Goal: Find specific page/section: Find specific page/section

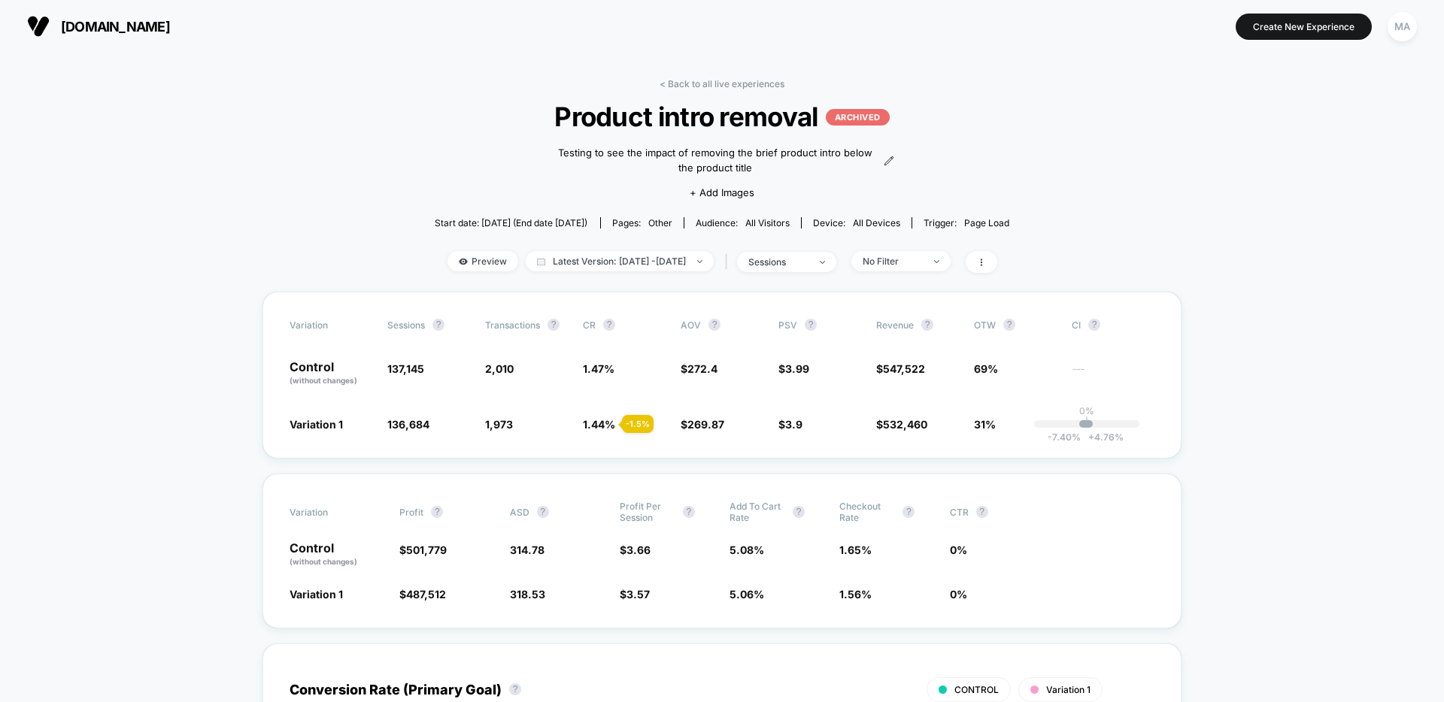
scroll to position [41, 0]
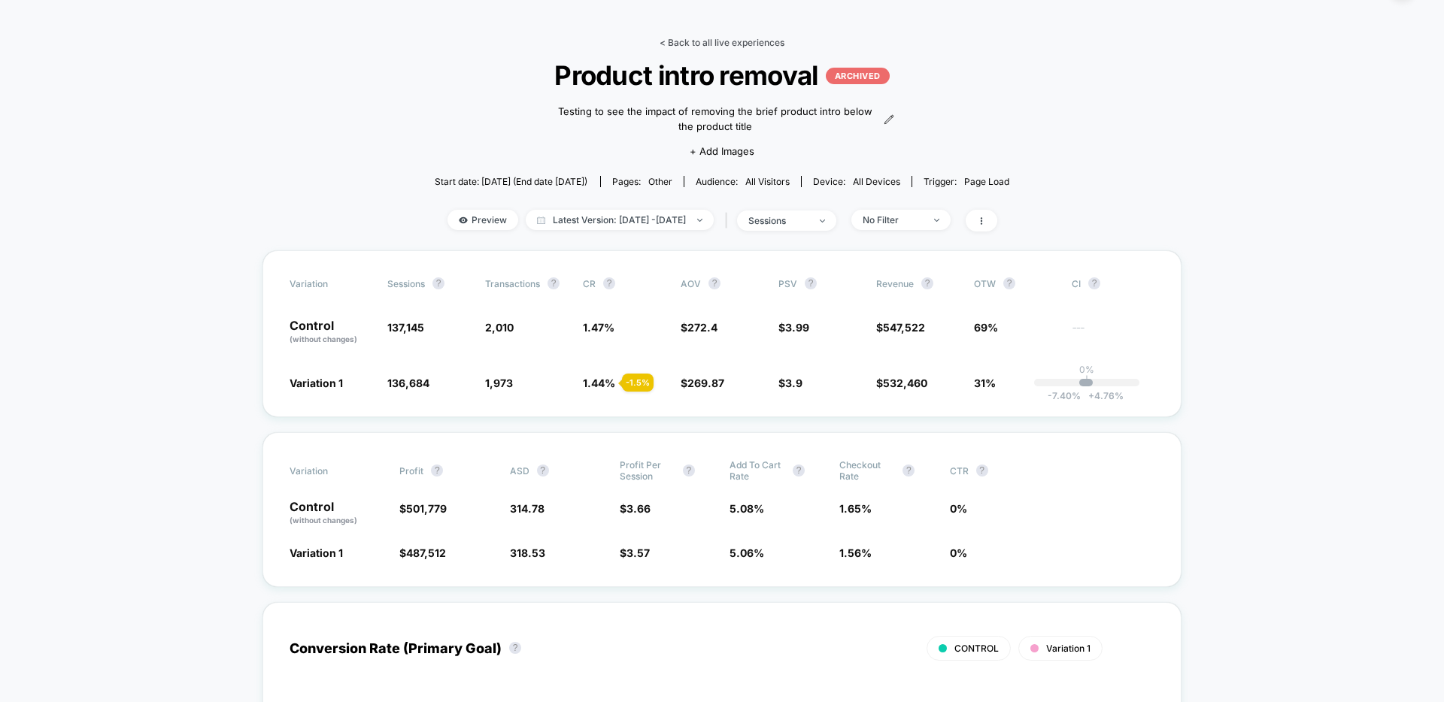
click at [683, 37] on link "< Back to all live experiences" at bounding box center [721, 42] width 125 height 11
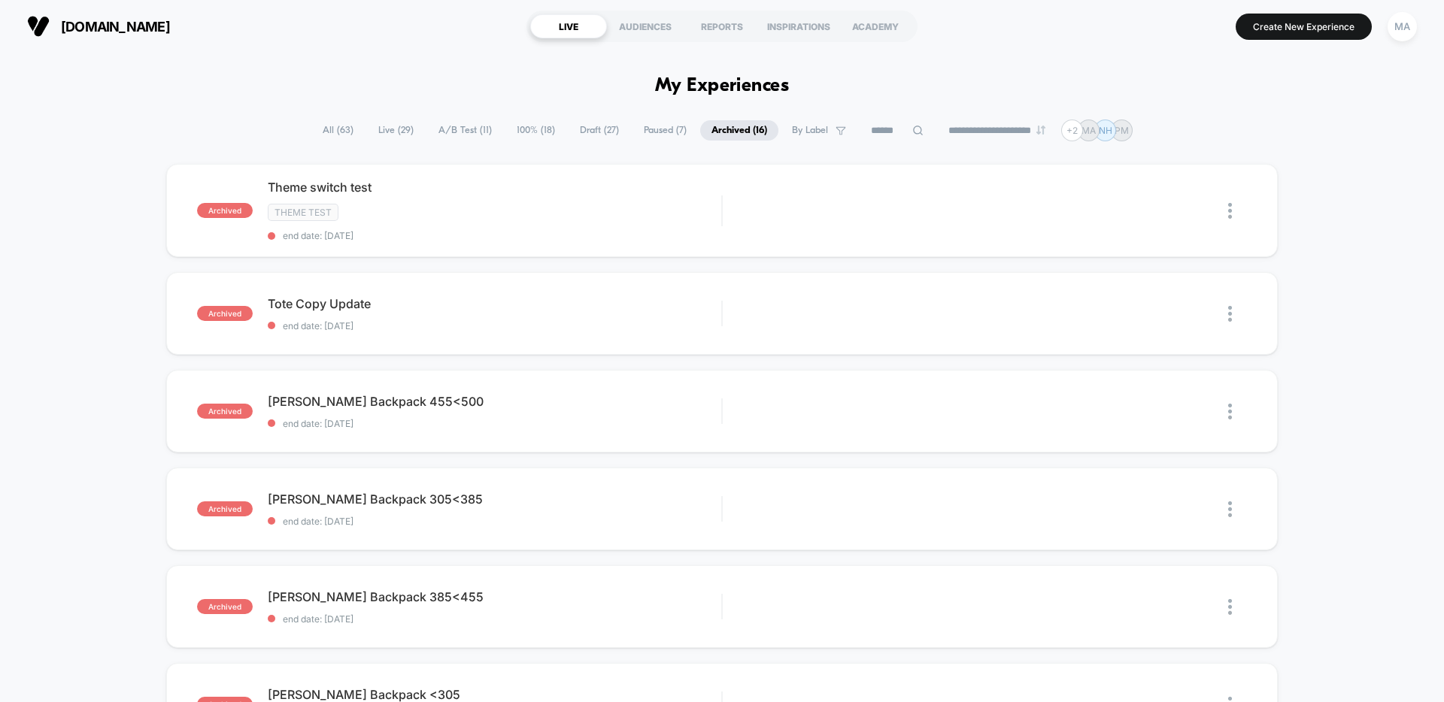
click at [330, 128] on span "All ( 63 )" at bounding box center [337, 130] width 53 height 20
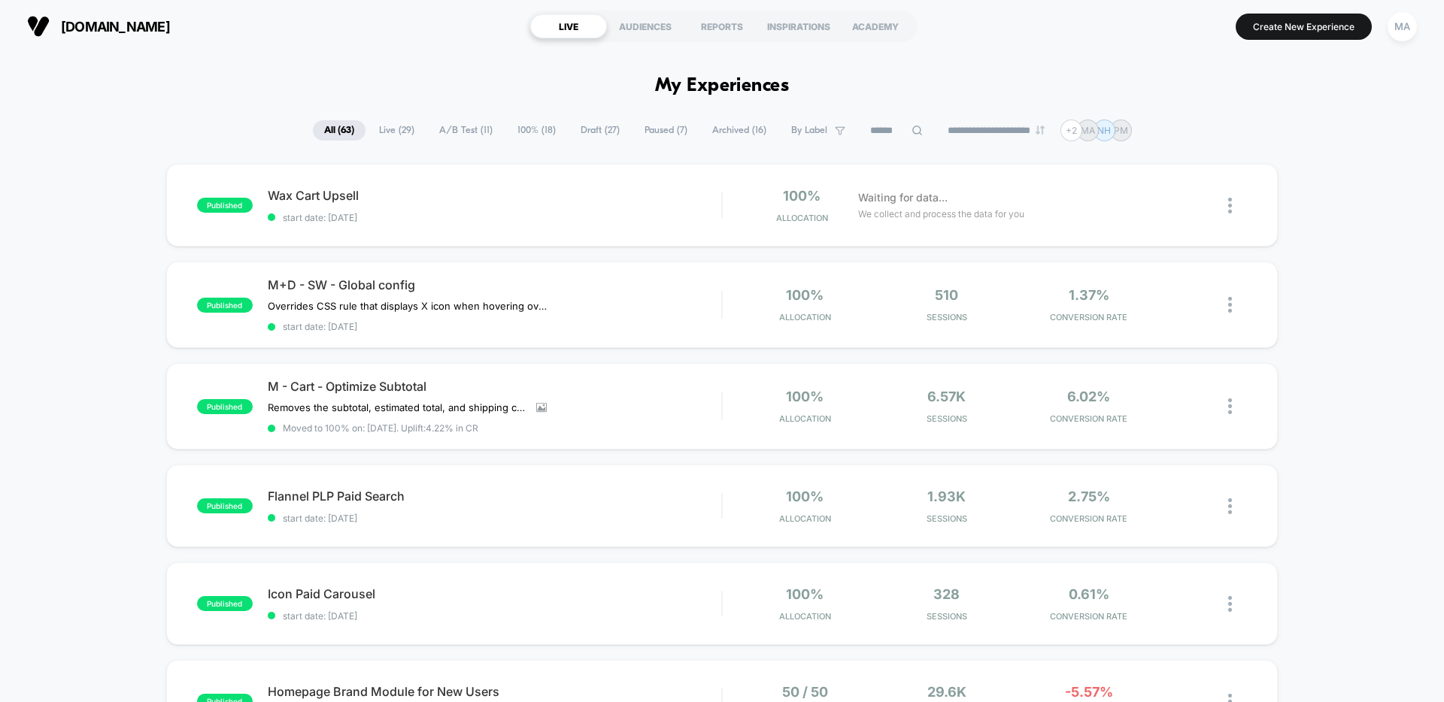
click at [438, 121] on span "A/B Test ( 11 )" at bounding box center [466, 130] width 76 height 20
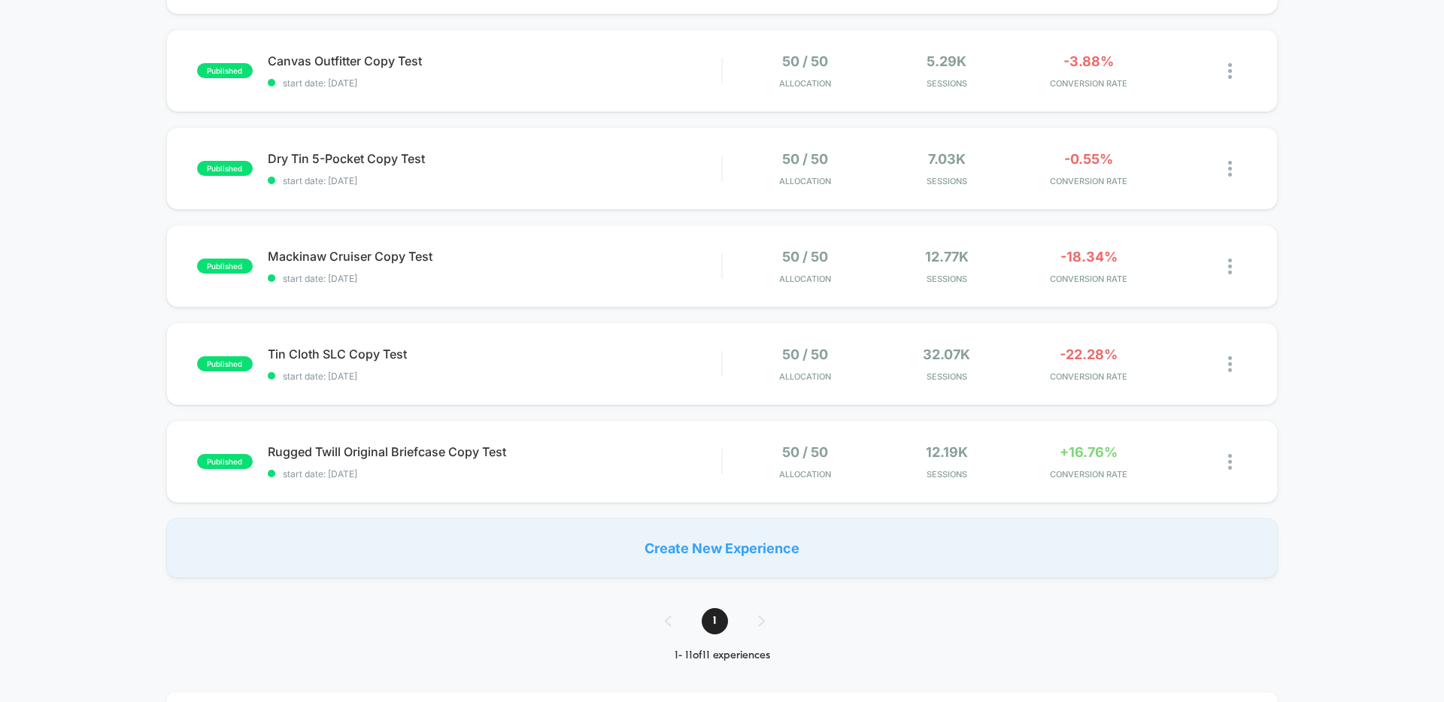
scroll to position [735, 0]
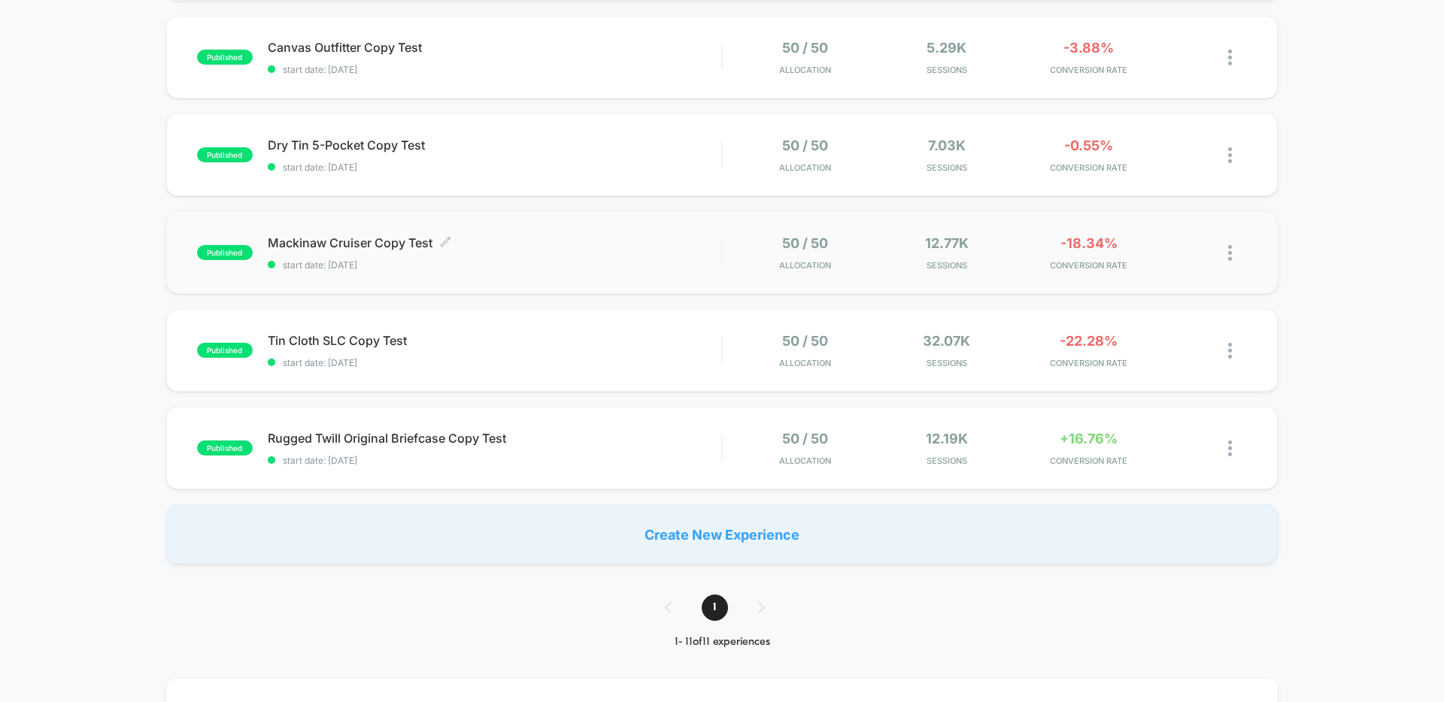
click at [375, 243] on span "Mackinaw Cruiser Copy Test Click to edit experience details" at bounding box center [494, 242] width 453 height 15
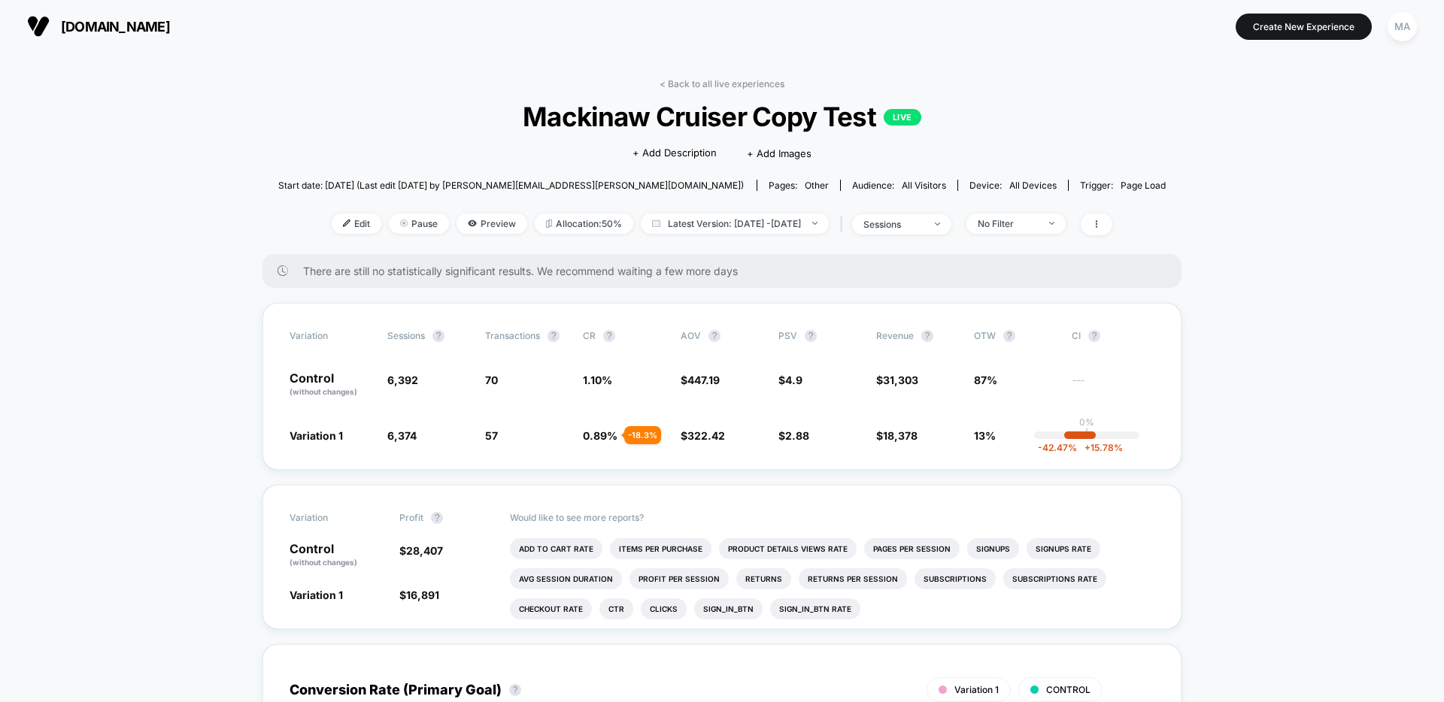
scroll to position [27, 0]
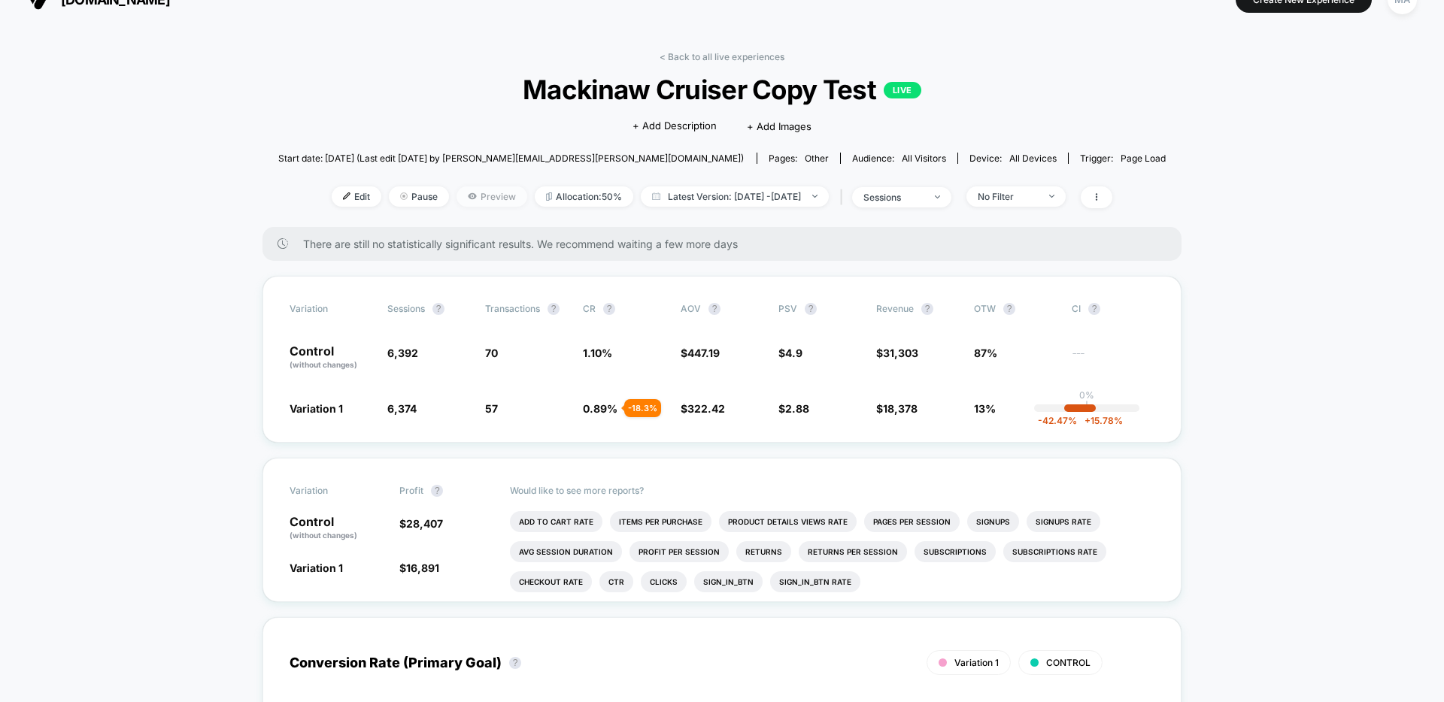
click at [463, 188] on span "Preview" at bounding box center [491, 196] width 71 height 20
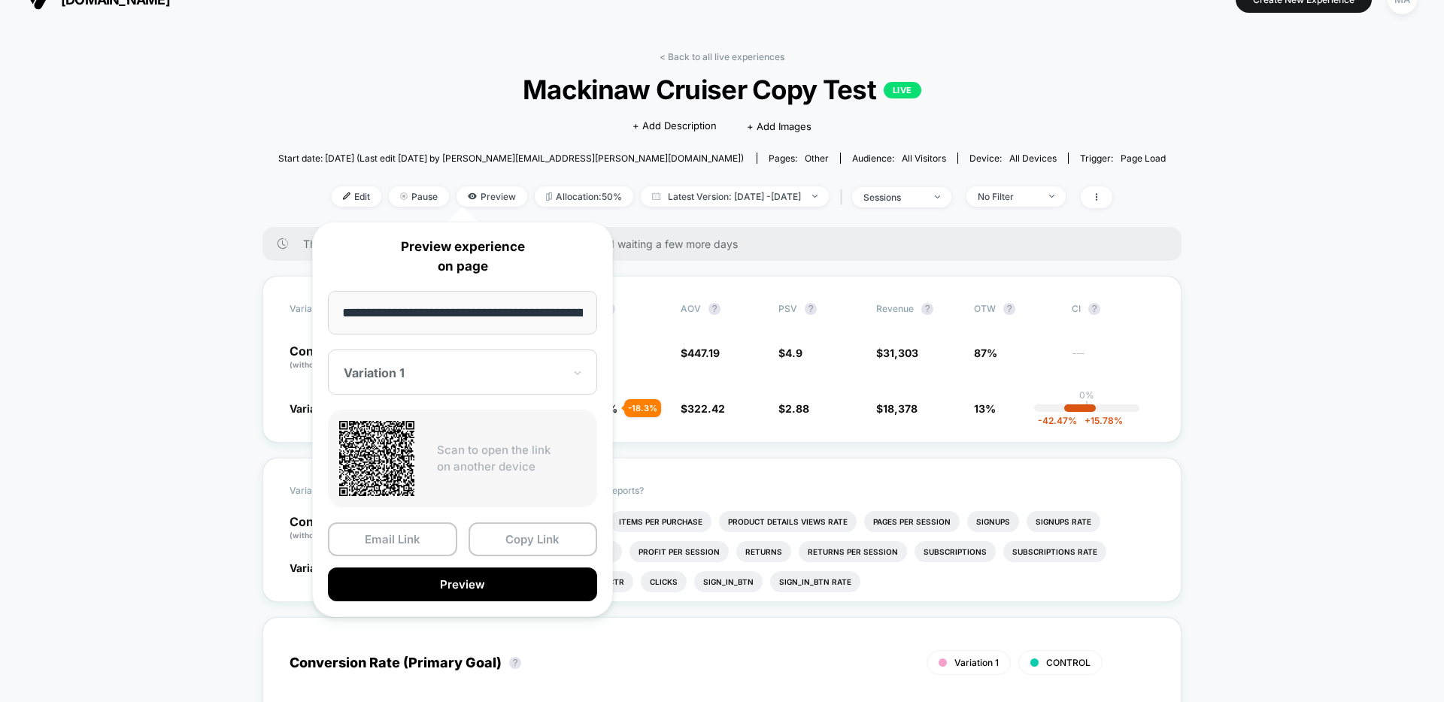
scroll to position [0, 235]
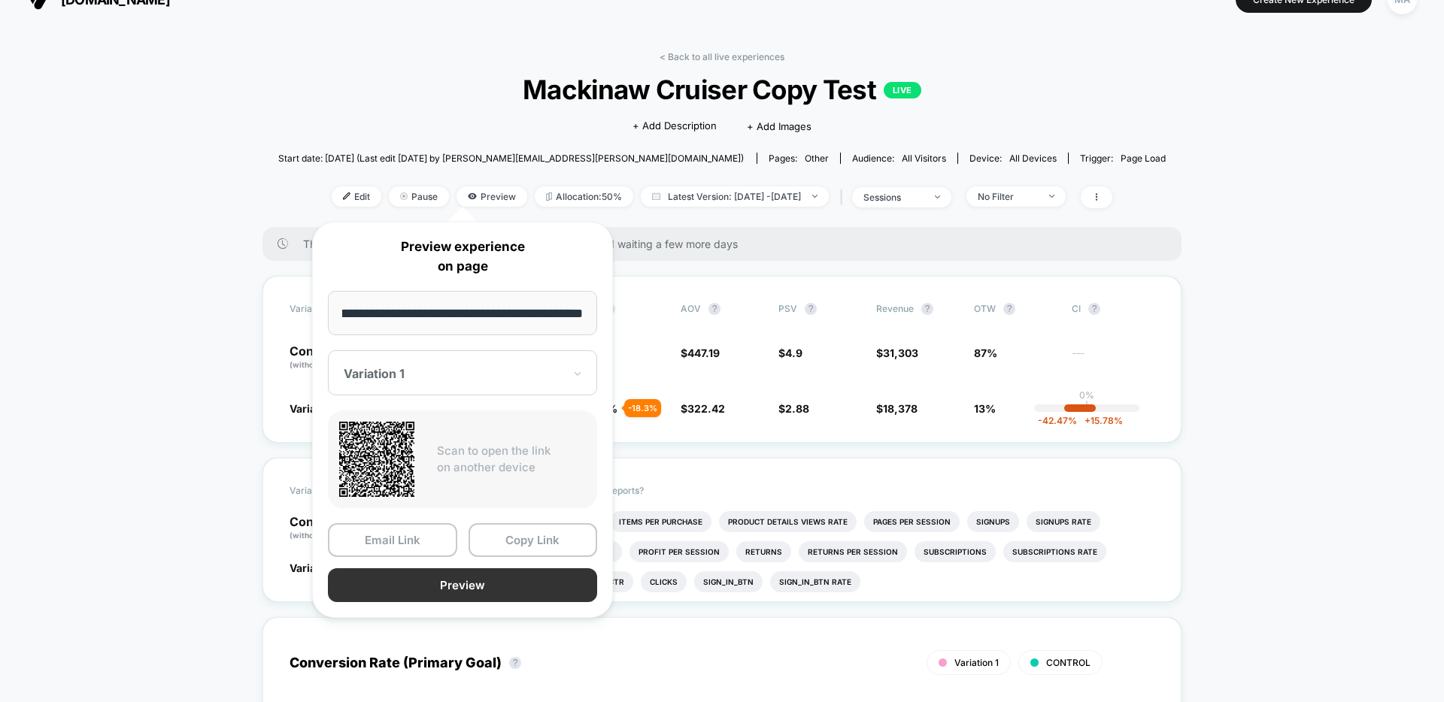
click at [466, 582] on button "Preview" at bounding box center [462, 585] width 269 height 34
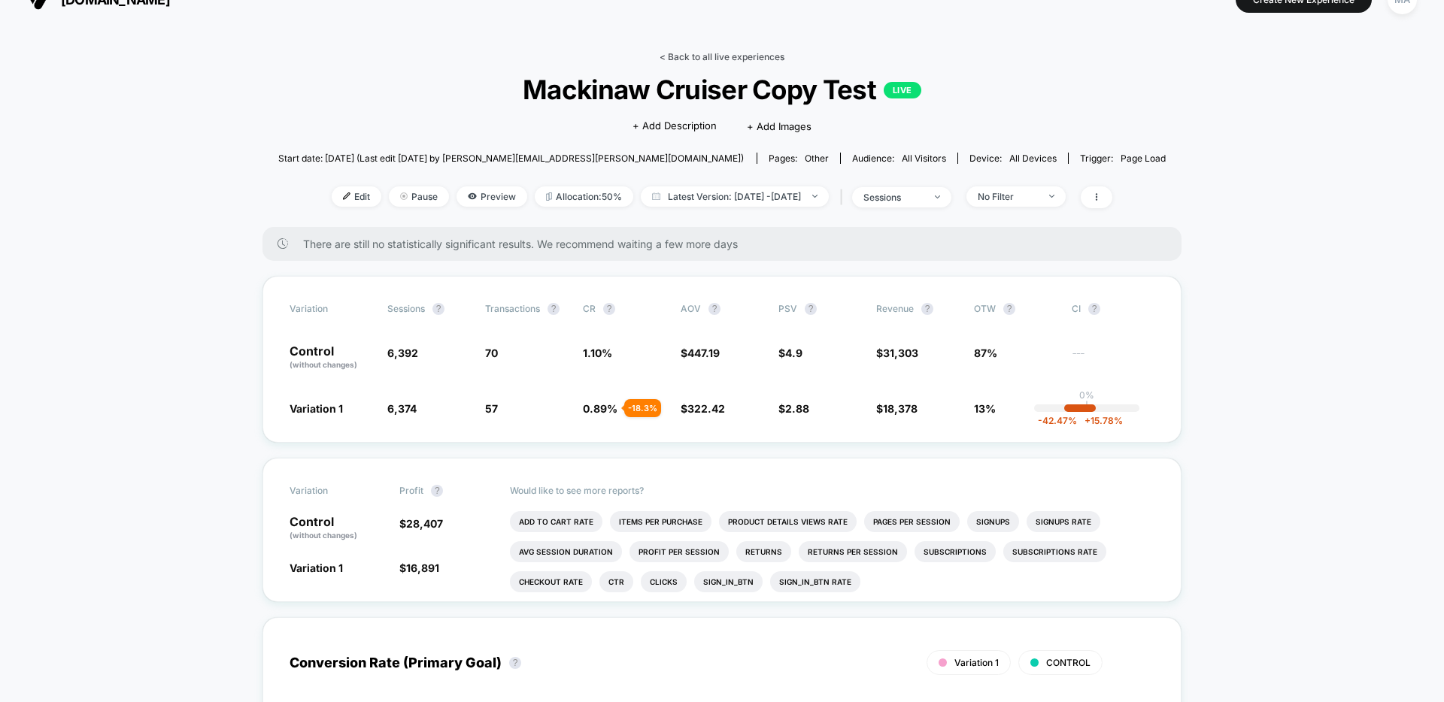
click at [681, 56] on link "< Back to all live experiences" at bounding box center [721, 56] width 125 height 11
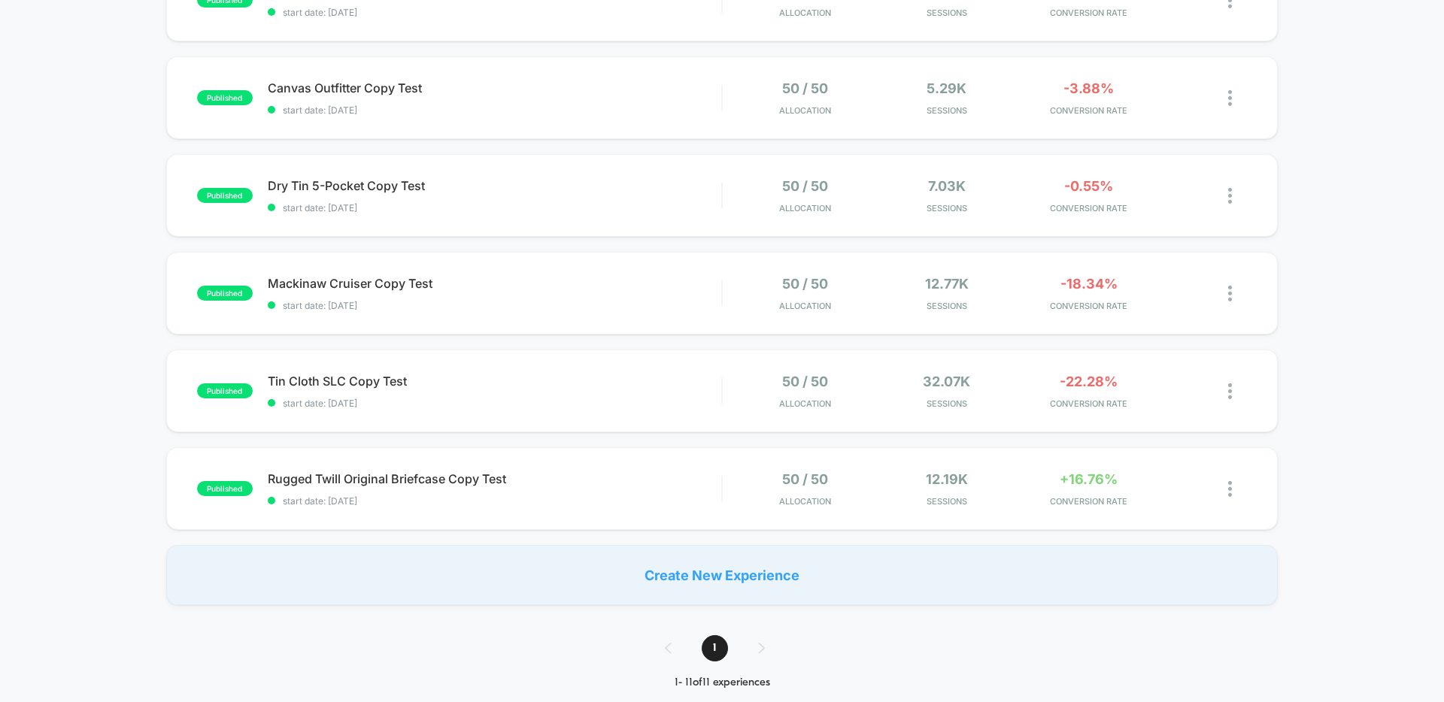
scroll to position [717, 0]
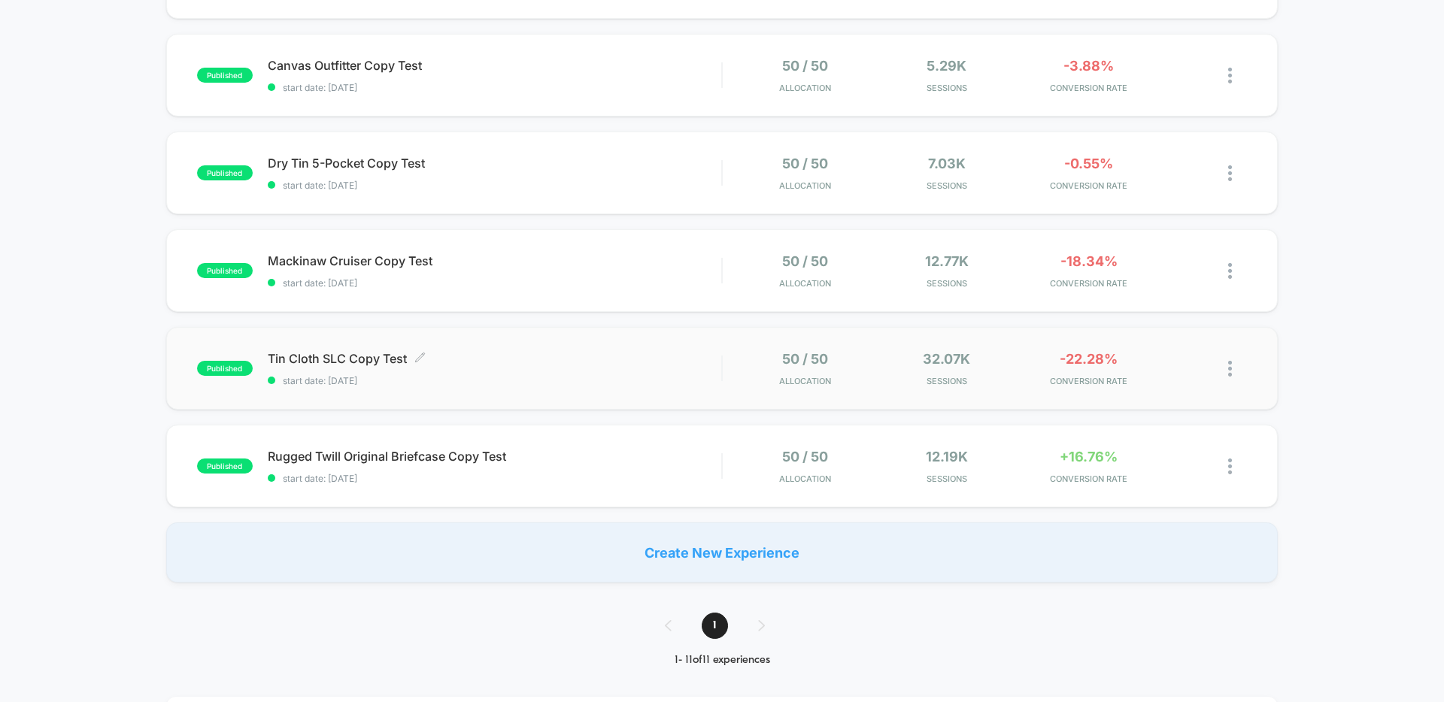
click at [521, 374] on div "Tin Cloth SLC Copy Test Click to edit experience details Click to edit experien…" at bounding box center [494, 368] width 453 height 35
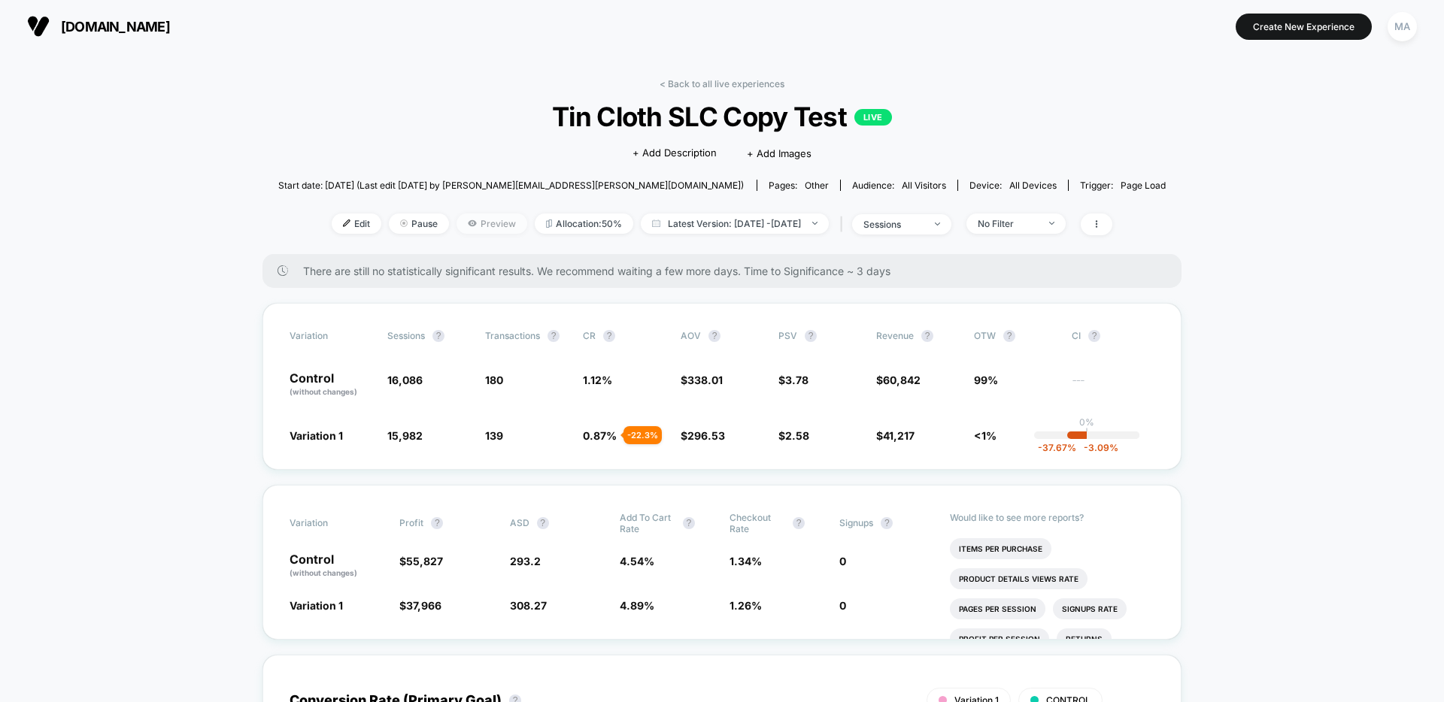
click at [456, 223] on span "Preview" at bounding box center [491, 224] width 71 height 20
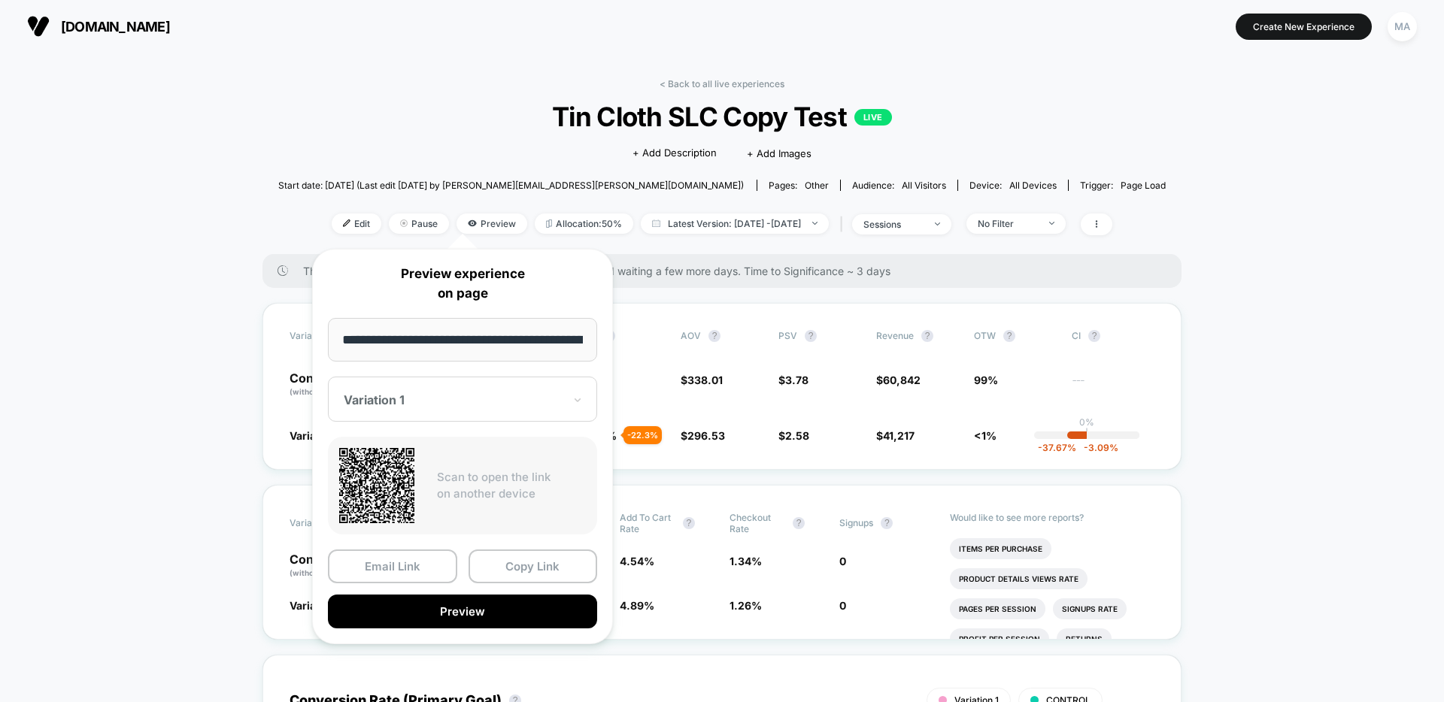
scroll to position [0, 230]
click at [432, 611] on button "Preview" at bounding box center [462, 613] width 269 height 34
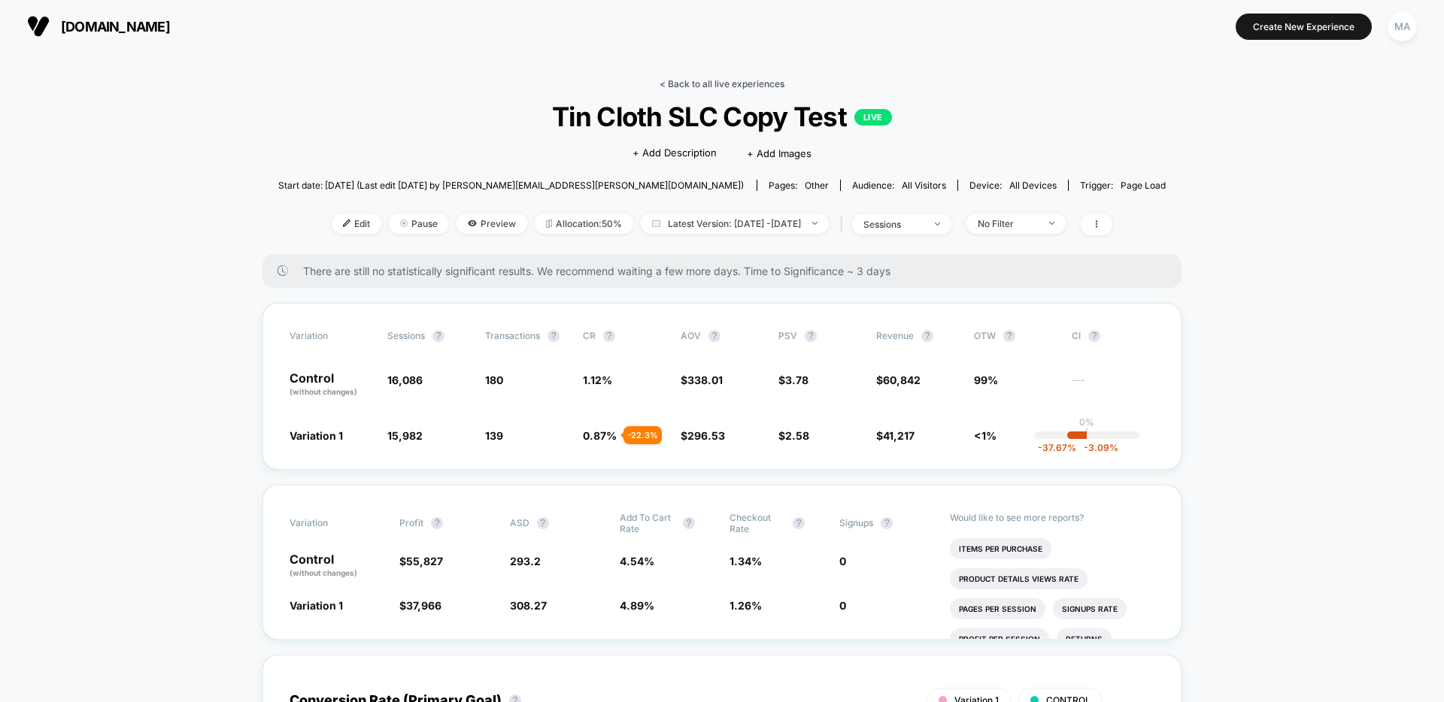
click at [719, 86] on link "< Back to all live experiences" at bounding box center [721, 83] width 125 height 11
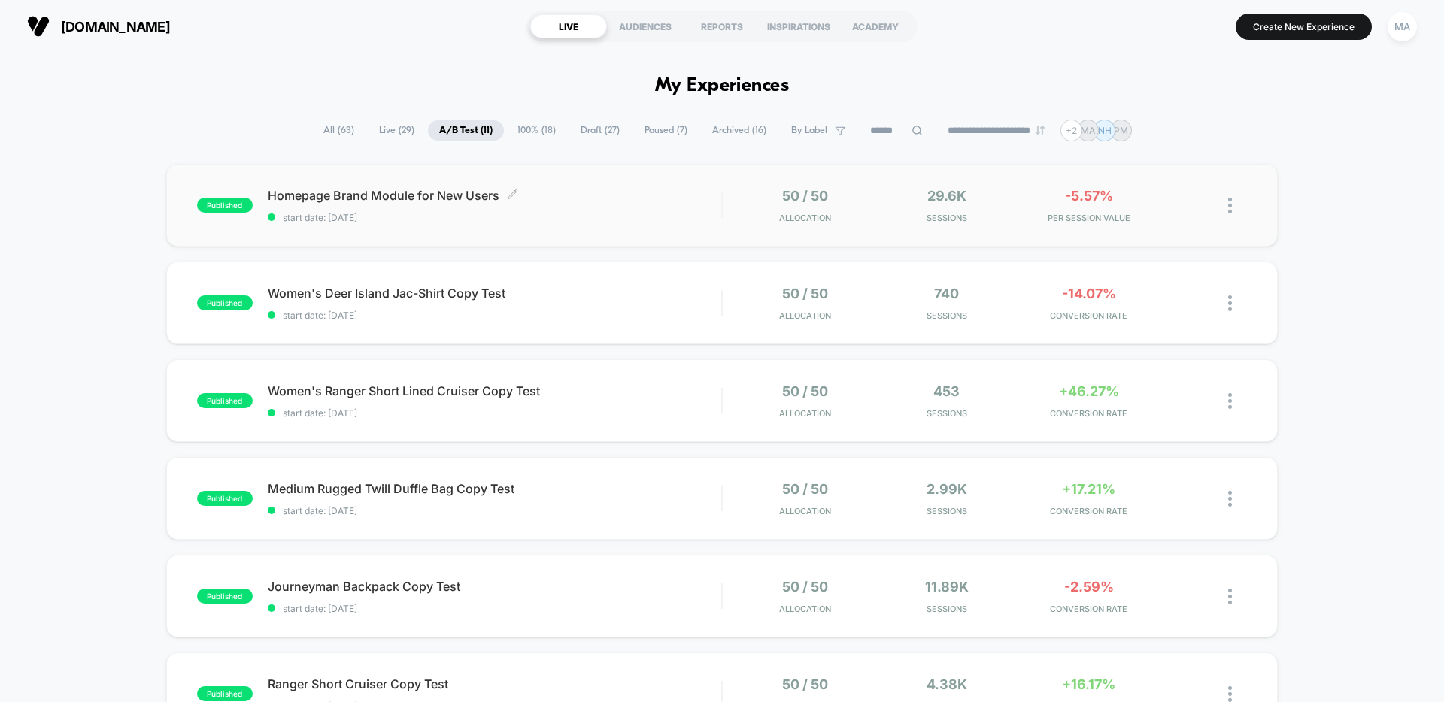
click at [552, 196] on span "Homepage Brand Module for New Users Click to edit experience details" at bounding box center [494, 195] width 453 height 15
